Goal: Information Seeking & Learning: Understand process/instructions

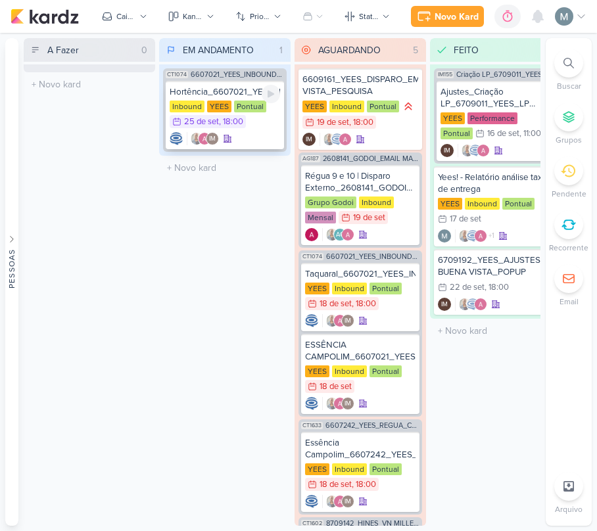
click at [191, 98] on div "Hortência_6607021_YEES_INBOUND_NOVA_PROPOSTA_RÉGUA_NOVOS_LEADS Inbound [GEOGRAP…" at bounding box center [225, 115] width 118 height 68
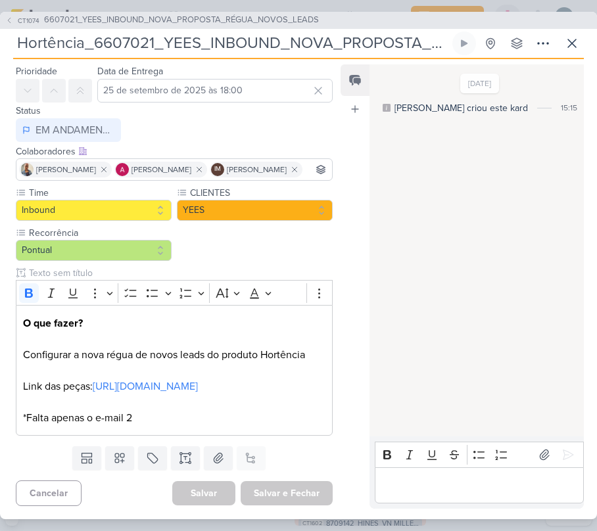
scroll to position [90, 0]
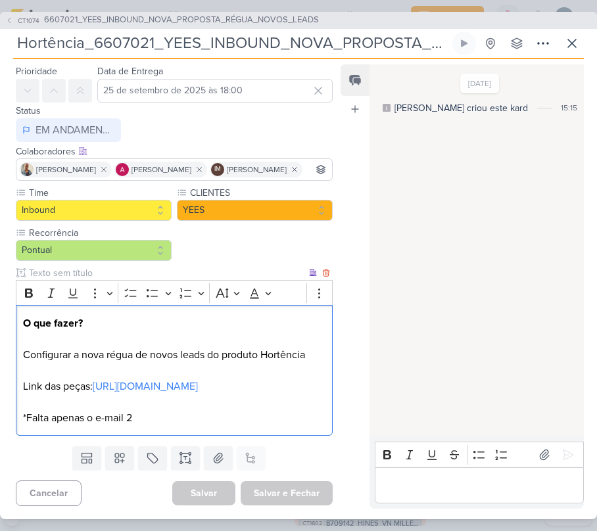
click at [200, 379] on p "O que fazer? Configurar a nova régua de novos leads do produto Hortência Link d…" at bounding box center [174, 370] width 302 height 110
click at [182, 380] on link "[URL][DOMAIN_NAME]" at bounding box center [145, 386] width 105 height 13
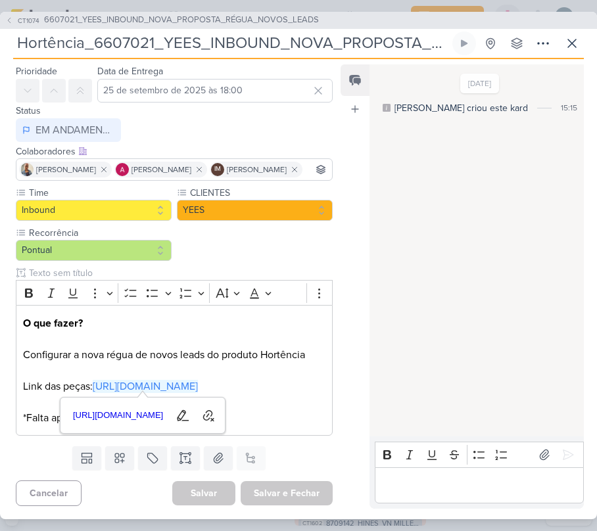
click at [106, 335] on p "O que fazer? Configurar a nova régua de novos leads do produto Hortência Link d…" at bounding box center [174, 370] width 302 height 110
click at [542, 477] on p "Editor editing area: main" at bounding box center [478, 485] width 195 height 16
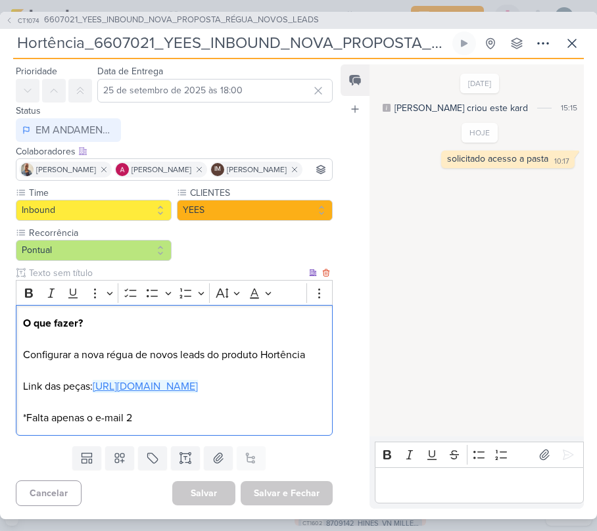
click at [93, 380] on link "[URL][DOMAIN_NAME]" at bounding box center [145, 386] width 105 height 13
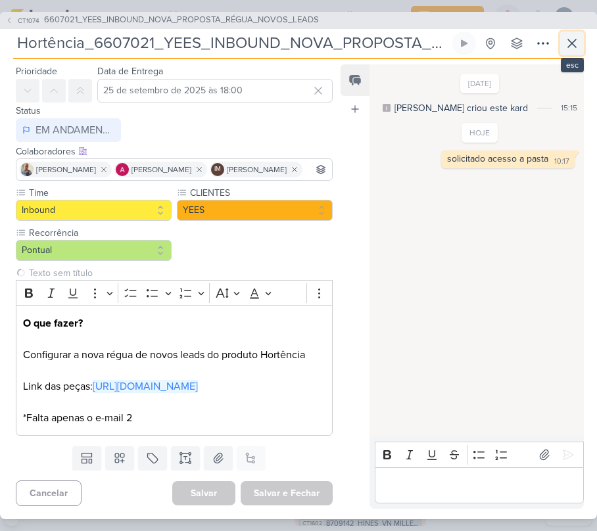
click at [571, 48] on icon at bounding box center [572, 43] width 16 height 16
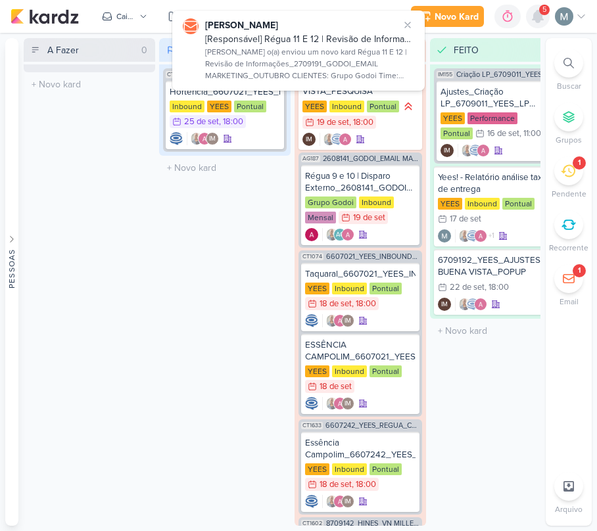
click at [527, 11] on div at bounding box center [538, 17] width 24 height 24
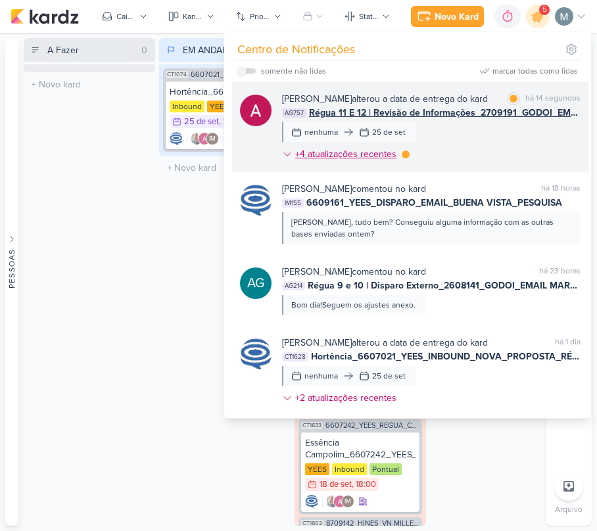
click at [332, 156] on div "+4 atualizações recentes" at bounding box center [347, 154] width 104 height 14
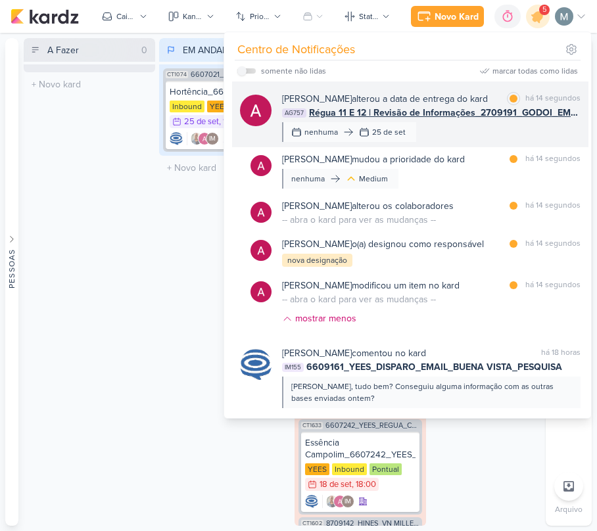
click at [374, 106] on span "Régua 11 E 12 | Revisão de Informações_2709191_GODOI_EMAIL MARKETING_OUTUBRO" at bounding box center [444, 113] width 271 height 14
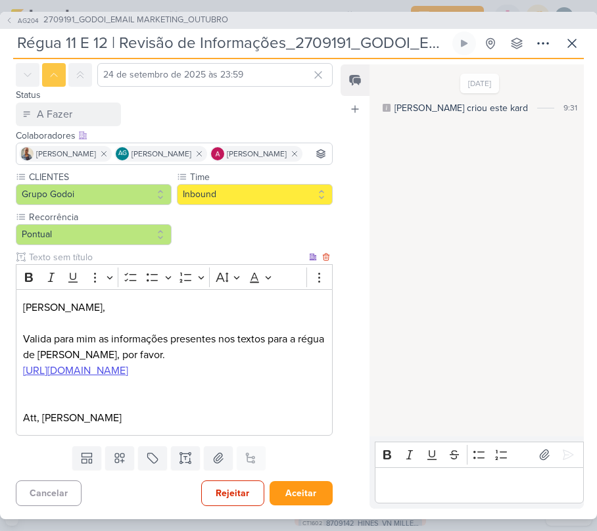
click at [190, 363] on p "[URL][DOMAIN_NAME]" at bounding box center [174, 371] width 302 height 16
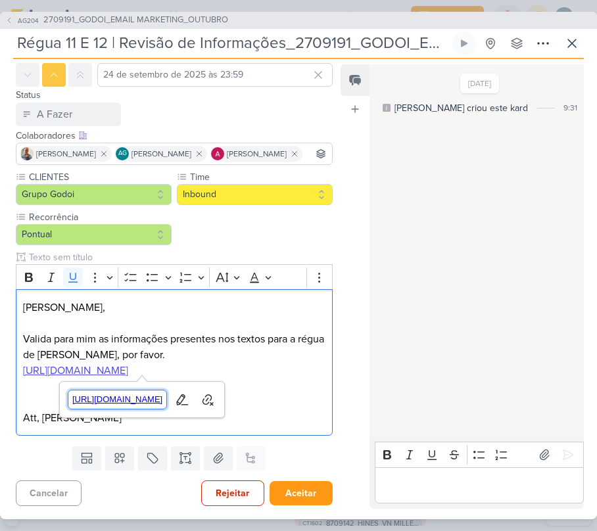
click at [168, 390] on link "[URL][DOMAIN_NAME]" at bounding box center [118, 400] width 100 height 20
